Goal: Information Seeking & Learning: Check status

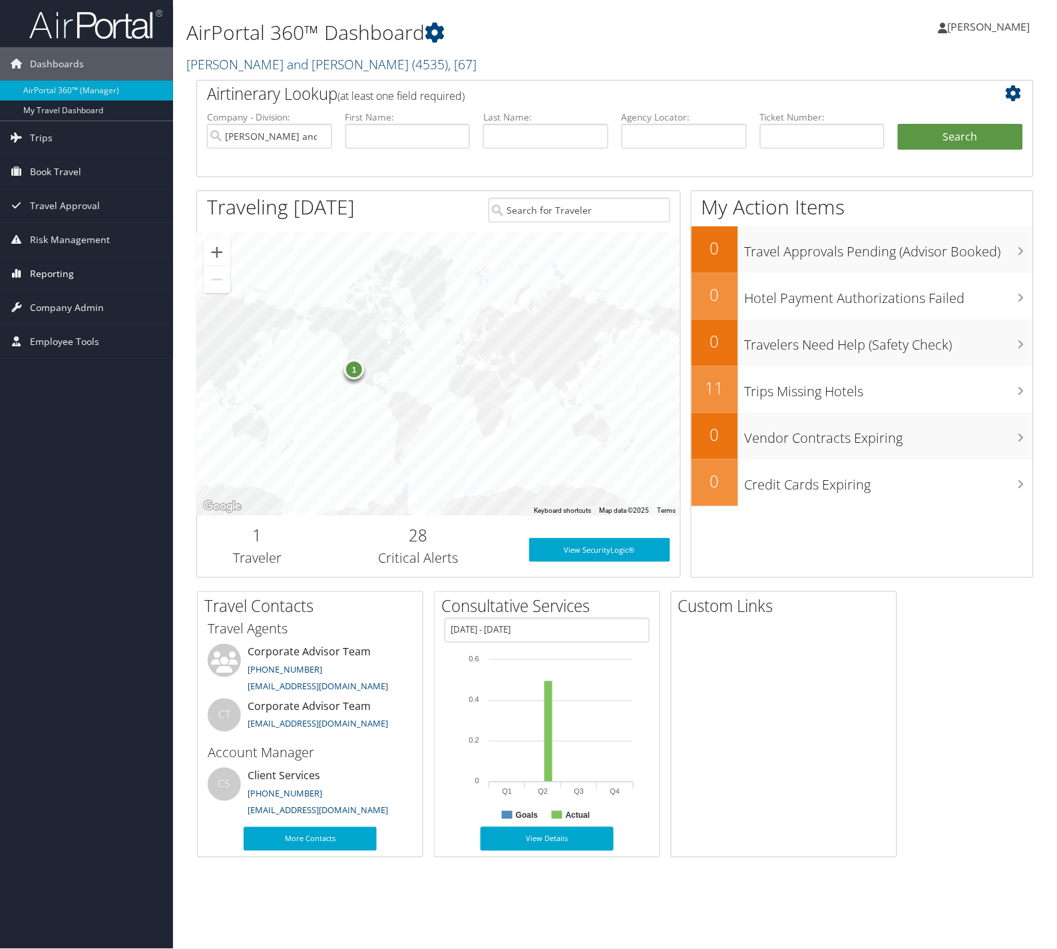
click at [36, 270] on span "Reporting" at bounding box center [52, 273] width 44 height 33
click at [58, 302] on link "Unused Tickets" at bounding box center [86, 300] width 173 height 20
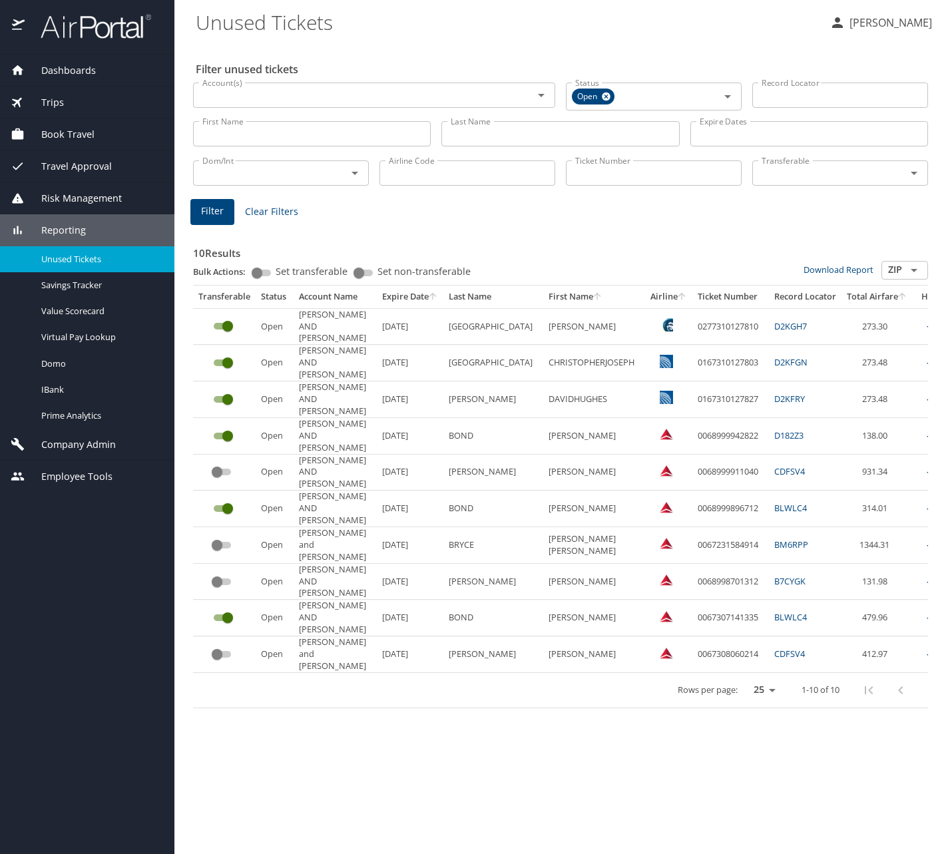
click at [581, 223] on div "10 Results Bulk Actions: Set transferable Set non-transferable Download Report …" at bounding box center [561, 465] width 746 height 497
click at [581, 139] on input "Last Name" at bounding box center [560, 133] width 238 height 25
type input "bond"
click at [204, 213] on span "Filter" at bounding box center [212, 211] width 23 height 17
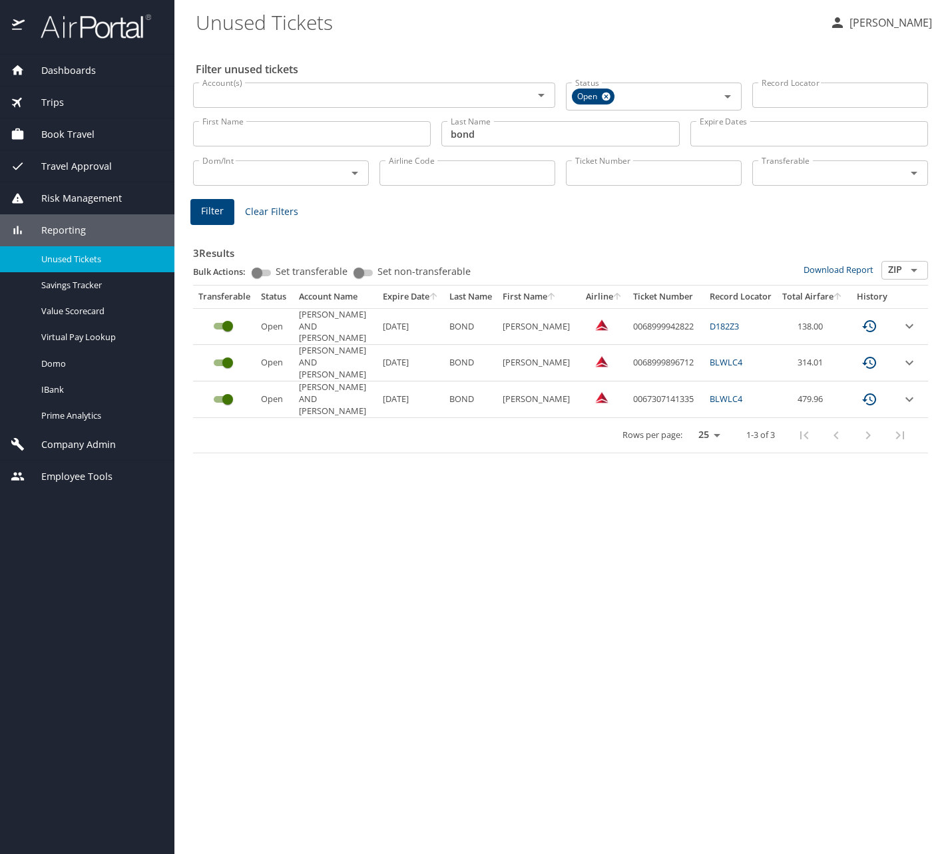
click at [670, 358] on td "0068999896712" at bounding box center [666, 363] width 77 height 36
copy td "0068999896712"
drag, startPoint x: 860, startPoint y: 545, endPoint x: 828, endPoint y: 531, distance: 35.8
click at [860, 546] on div "Filter unused tickets Account(s) Account(s) Status Open Status Record Locator R…" at bounding box center [563, 449] width 735 height 812
